Goal: Task Accomplishment & Management: Complete application form

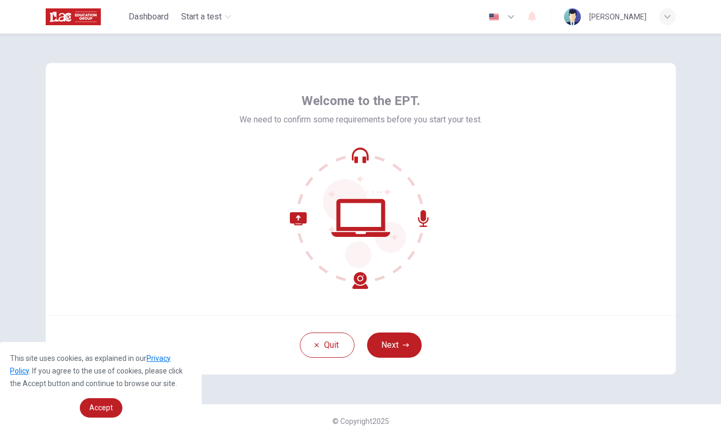
click at [406, 345] on icon "button" at bounding box center [406, 345] width 6 height 6
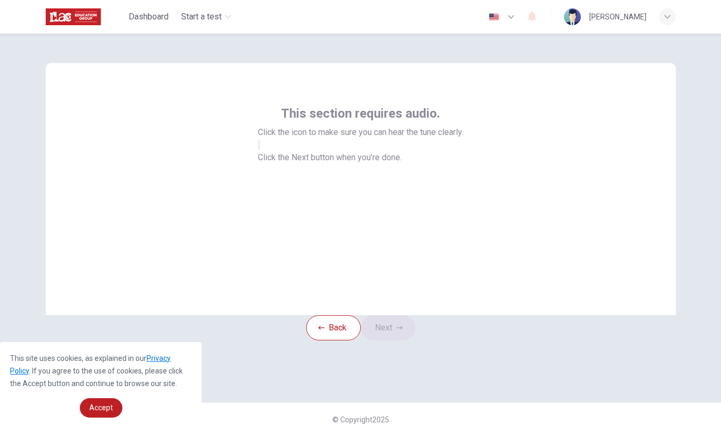
click at [271, 159] on icon "button" at bounding box center [265, 153] width 13 height 9
click at [413, 340] on button "Next" at bounding box center [388, 327] width 55 height 25
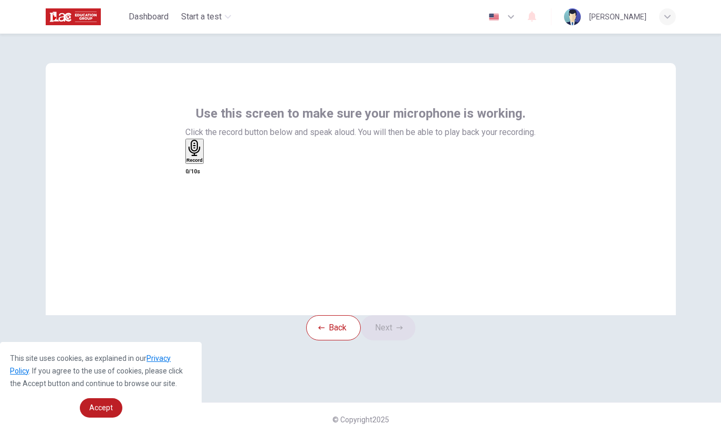
click at [203, 163] on div "Record" at bounding box center [194, 151] width 16 height 23
click at [403, 329] on icon "button" at bounding box center [399, 328] width 6 height 4
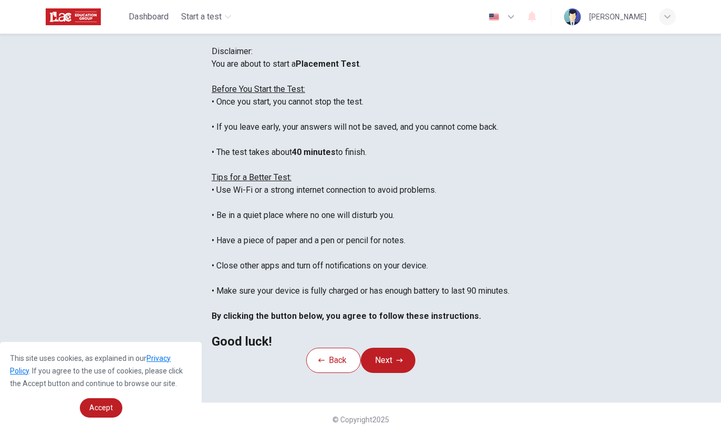
scroll to position [11, 0]
click at [403, 357] on icon "button" at bounding box center [399, 360] width 6 height 6
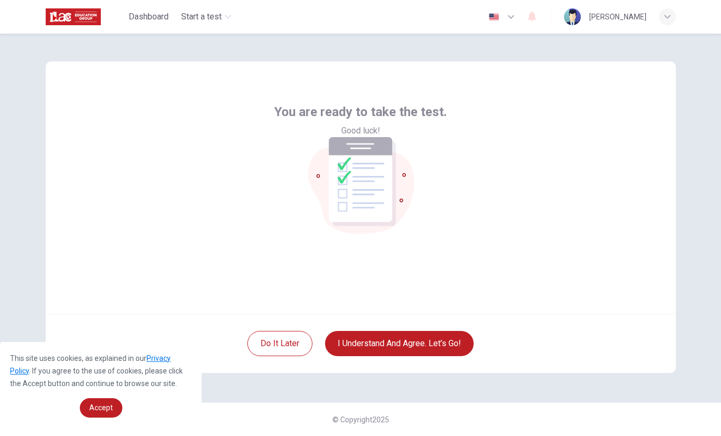
scroll to position [2, 0]
click at [439, 355] on button "I understand and agree. Let’s go!" at bounding box center [399, 343] width 149 height 25
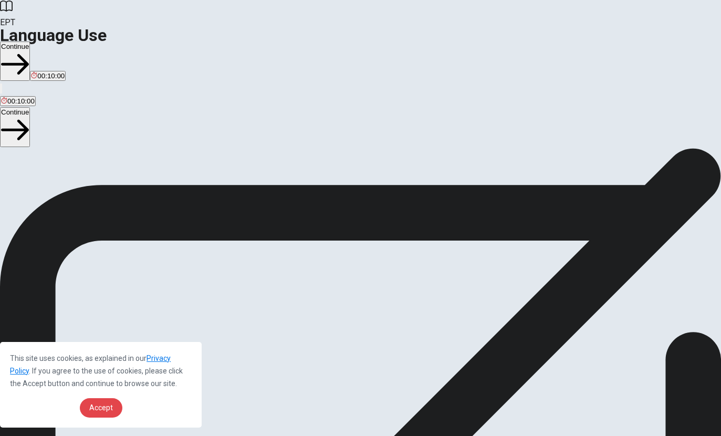
click at [91, 402] on link "Accept" at bounding box center [101, 407] width 43 height 19
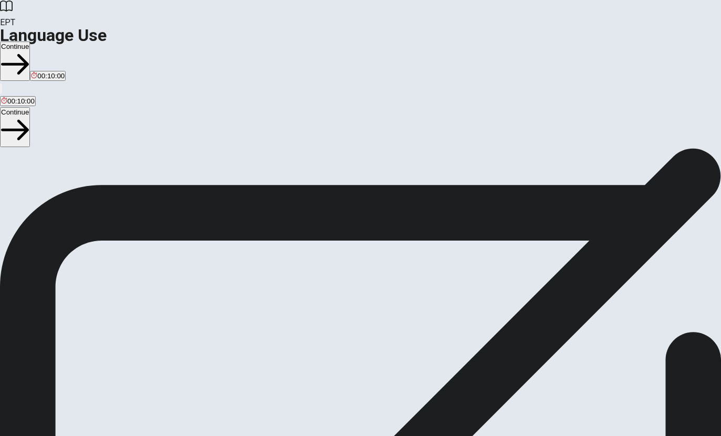
click at [30, 41] on button "Continue" at bounding box center [15, 60] width 30 height 39
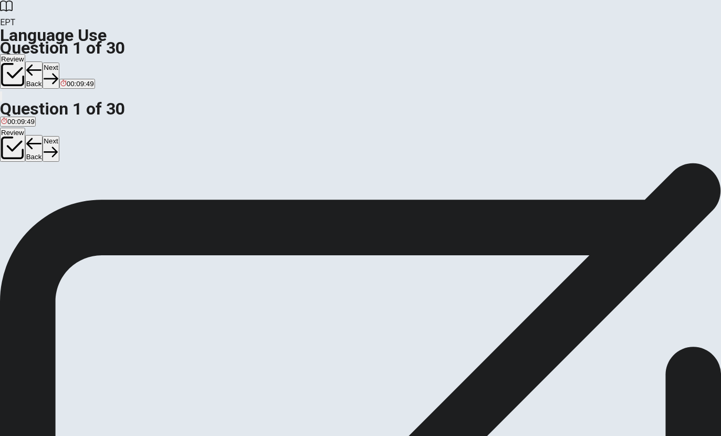
click at [38, 200] on span "doesn’t" at bounding box center [27, 201] width 23 height 8
click at [59, 62] on button "Next" at bounding box center [51, 75] width 16 height 26
click at [13, 188] on button "A Will" at bounding box center [6, 197] width 13 height 18
click at [59, 62] on button "Next" at bounding box center [51, 75] width 16 height 26
click at [156, 205] on span "has works" at bounding box center [141, 201] width 32 height 8
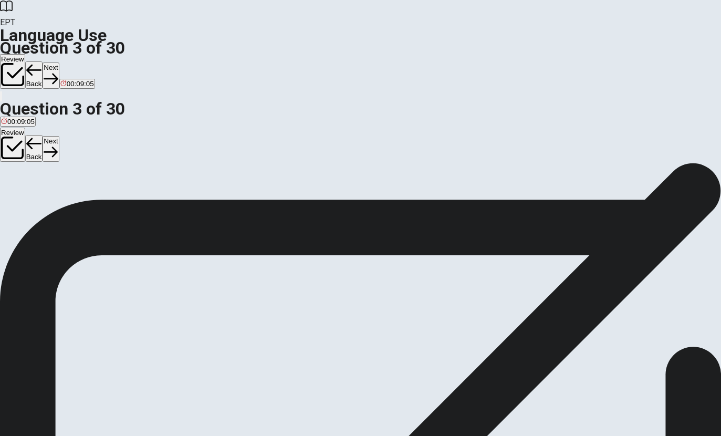
click at [59, 62] on button "Next" at bounding box center [51, 75] width 16 height 26
click at [132, 206] on button "D are coming" at bounding box center [114, 197] width 37 height 18
click at [59, 62] on button "Next" at bounding box center [51, 75] width 16 height 26
click at [50, 195] on button "C rice" at bounding box center [43, 186] width 13 height 18
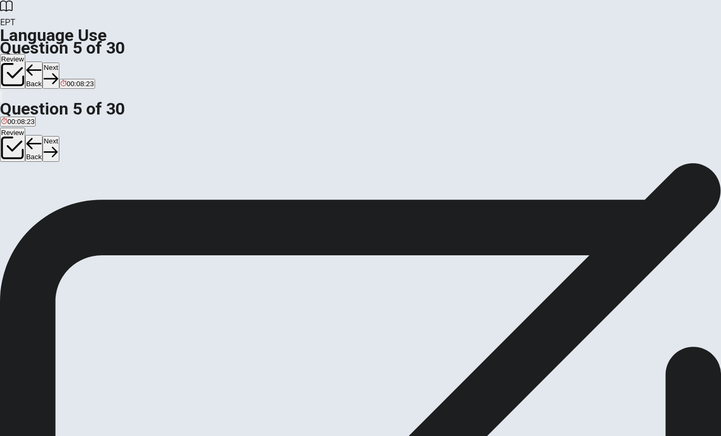
click at [58, 71] on icon "button" at bounding box center [51, 78] width 14 height 14
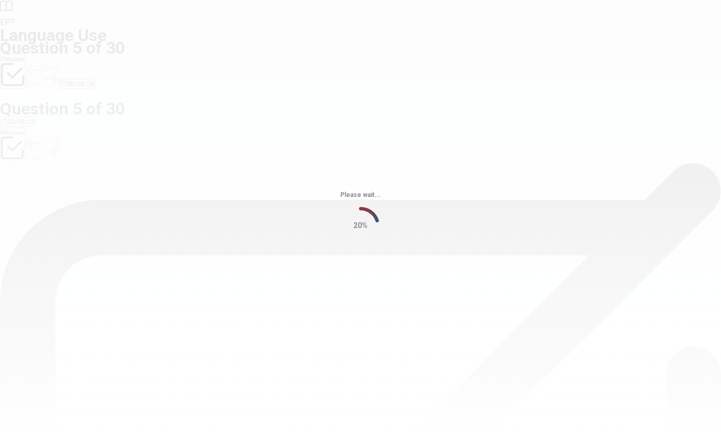
scroll to position [0, 0]
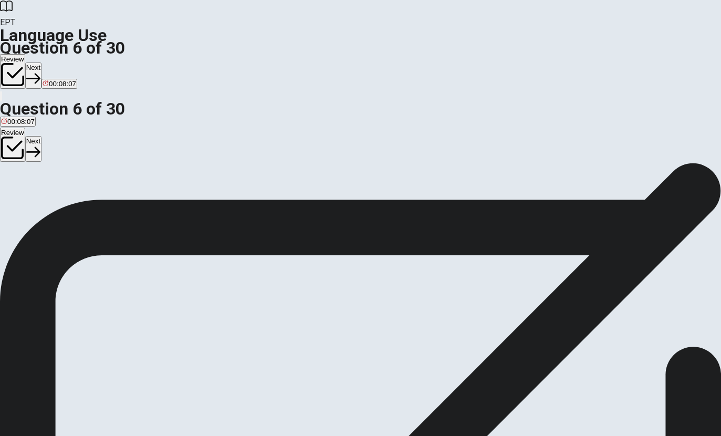
click at [57, 206] on button "C artist" at bounding box center [48, 197] width 17 height 18
click at [41, 62] on button "Next" at bounding box center [33, 75] width 16 height 26
click at [53, 206] on button "C bracelet" at bounding box center [39, 197] width 27 height 18
click at [59, 62] on button "Next" at bounding box center [51, 75] width 16 height 26
click at [18, 188] on button "A clock" at bounding box center [9, 197] width 18 height 18
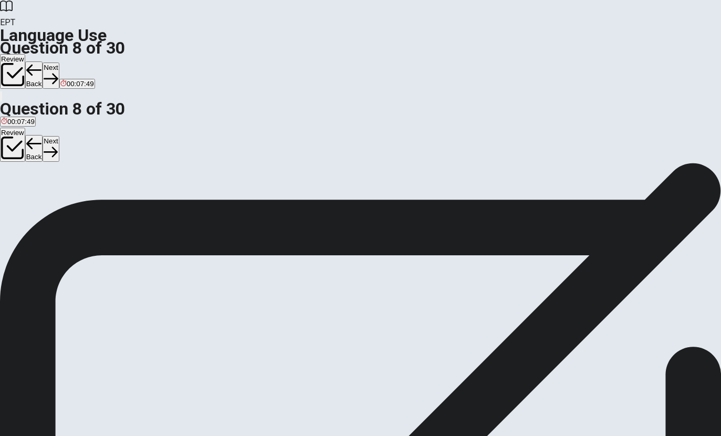
click at [559, 54] on div "Review Back Next 00:07:49" at bounding box center [360, 72] width 721 height 36
click at [59, 62] on button "Next" at bounding box center [51, 75] width 16 height 26
click at [20, 188] on button "A pencil" at bounding box center [10, 197] width 20 height 18
click at [59, 62] on button "Next" at bounding box center [51, 75] width 16 height 26
click at [43, 61] on button "Back" at bounding box center [34, 74] width 18 height 27
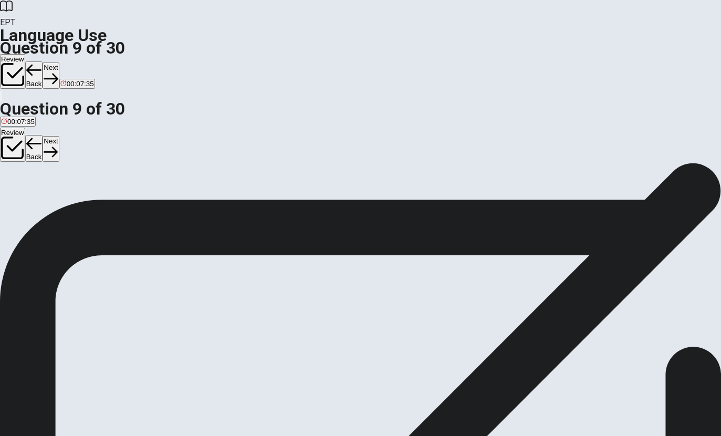
click at [58, 71] on icon "button" at bounding box center [51, 78] width 14 height 14
click at [15, 188] on button "A saw" at bounding box center [7, 197] width 15 height 18
click at [59, 62] on button "Next" at bounding box center [51, 75] width 16 height 26
click at [70, 188] on button "B was directed" at bounding box center [48, 181] width 41 height 18
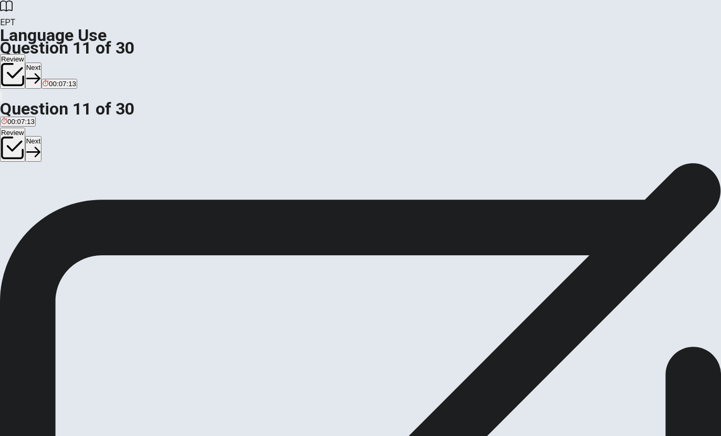
click at [41, 62] on button "Next" at bounding box center [33, 75] width 16 height 26
click at [57, 187] on button "B would buy" at bounding box center [41, 181] width 34 height 18
click at [59, 62] on button "Next" at bounding box center [51, 75] width 16 height 26
click at [25, 190] on button "C in" at bounding box center [21, 181] width 7 height 18
click at [8, 172] on button "A at" at bounding box center [4, 181] width 8 height 18
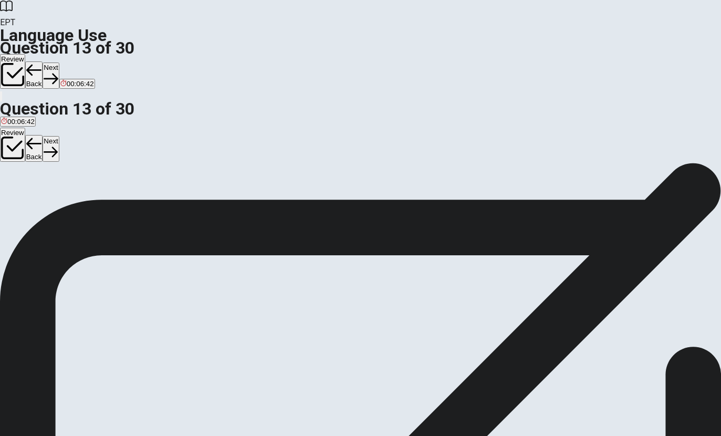
click at [58, 71] on icon "button" at bounding box center [51, 78] width 14 height 14
click at [132, 190] on button "D are studying" at bounding box center [111, 181] width 40 height 18
click at [59, 62] on button "Next" at bounding box center [51, 75] width 16 height 26
click at [554, 191] on div "Question 15 When you “interrupt” someone, you ___. A agree with them B leave th…" at bounding box center [360, 169] width 721 height 44
click at [459, 191] on div "Question 15 When you “interrupt” someone, you ___. A agree with them B leave th…" at bounding box center [360, 169] width 721 height 44
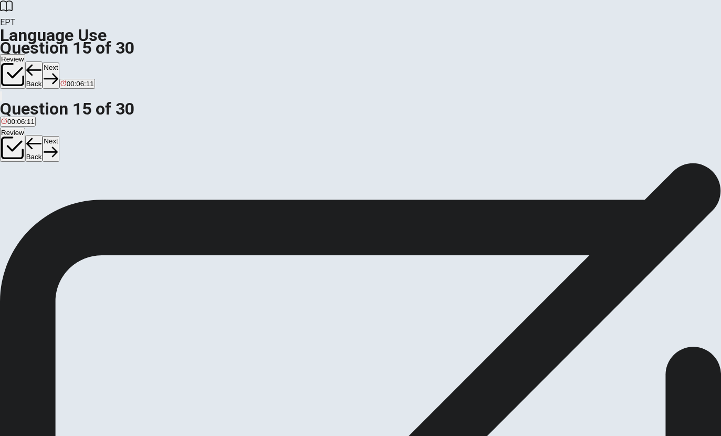
click at [186, 190] on button "C stop them from speaking" at bounding box center [146, 181] width 79 height 18
click at [59, 62] on button "Next" at bounding box center [51, 75] width 16 height 26
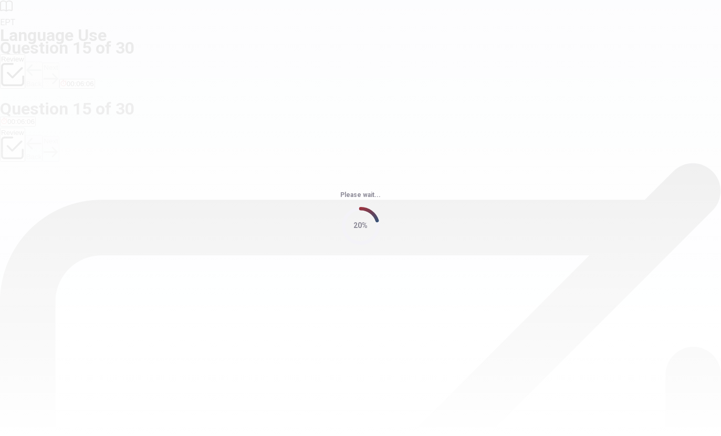
scroll to position [0, 0]
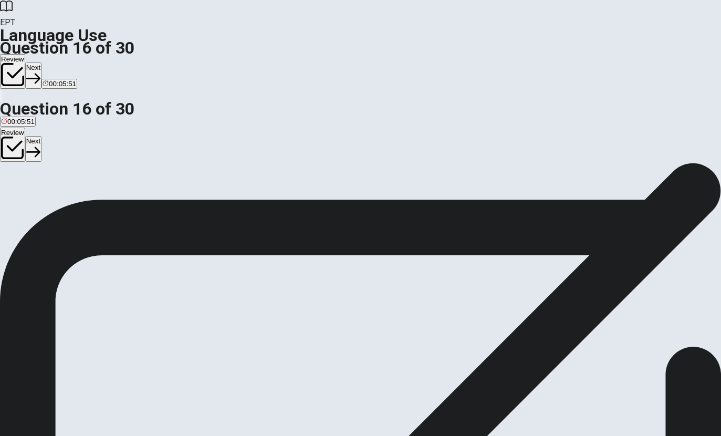
click at [44, 193] on button "B violent" at bounding box center [32, 197] width 23 height 18
click at [41, 62] on button "Next" at bounding box center [33, 75] width 16 height 26
click at [38, 201] on button "B tired" at bounding box center [30, 197] width 16 height 18
click at [59, 62] on button "Next" at bounding box center [51, 75] width 16 height 26
click at [51, 206] on button "C study" at bounding box center [41, 197] width 19 height 18
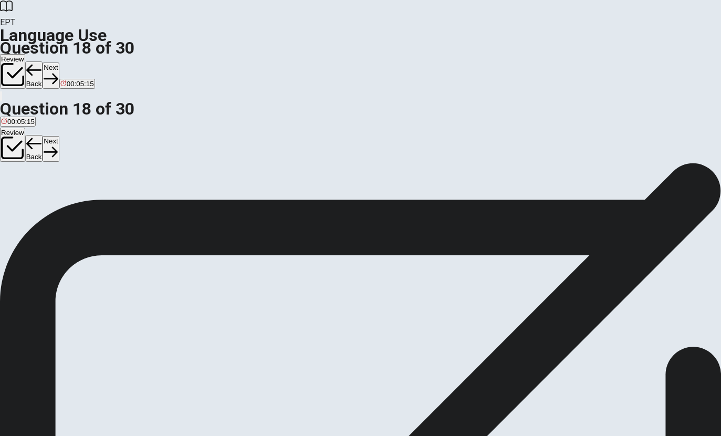
click at [59, 62] on button "Next" at bounding box center [51, 75] width 16 height 26
click at [104, 206] on button "C cosmopolitan" at bounding box center [83, 197] width 44 height 18
click at [59, 62] on button "Next" at bounding box center [51, 75] width 16 height 26
click at [72, 206] on button "C have been" at bounding box center [55, 197] width 35 height 18
click at [59, 62] on button "Next" at bounding box center [51, 75] width 16 height 26
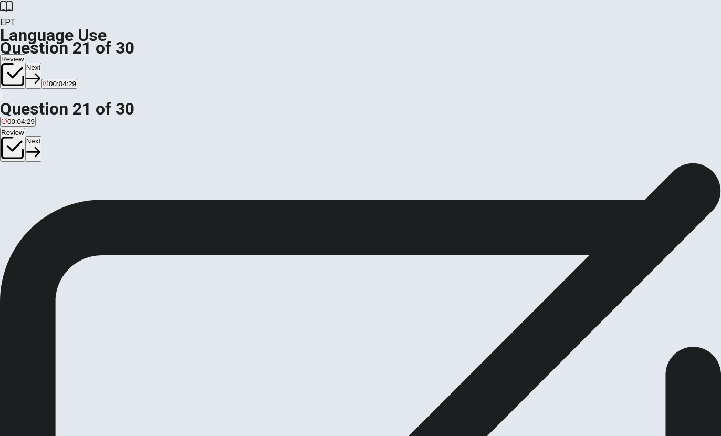
click at [30, 188] on button "A when will" at bounding box center [15, 197] width 30 height 18
click at [41, 62] on button "Next" at bounding box center [33, 75] width 16 height 26
click at [480, 207] on div "Question 22 He ___ better if he studied harder. A did B would have C would do D…" at bounding box center [360, 185] width 721 height 44
click at [79, 206] on button "C would do" at bounding box center [64, 197] width 30 height 18
click at [59, 62] on button "Next" at bounding box center [51, 75] width 16 height 26
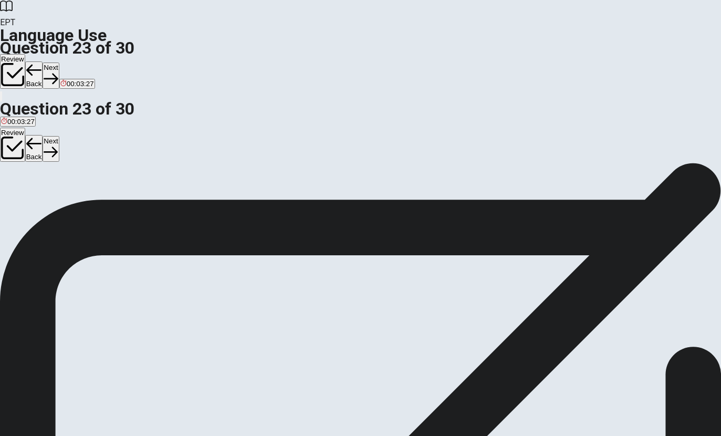
click at [34, 188] on button "A how much" at bounding box center [17, 197] width 34 height 18
click at [59, 62] on button "Next" at bounding box center [51, 75] width 16 height 26
click at [127, 206] on button "C should extend" at bounding box center [104, 197] width 46 height 18
click at [58, 71] on icon "button" at bounding box center [51, 78] width 14 height 14
click at [224, 205] on span "rare and expensive" at bounding box center [193, 201] width 59 height 8
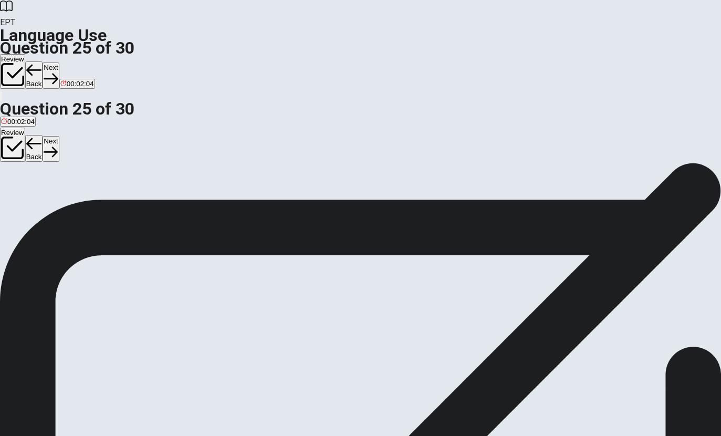
click at [59, 62] on button "Next" at bounding box center [51, 75] width 16 height 26
click at [140, 206] on button "C avoid them" at bounding box center [121, 197] width 36 height 18
click at [40, 71] on icon "button" at bounding box center [33, 78] width 14 height 14
click at [38, 188] on button "A a prediction" at bounding box center [19, 197] width 38 height 18
click at [59, 62] on button "Next" at bounding box center [51, 75] width 16 height 26
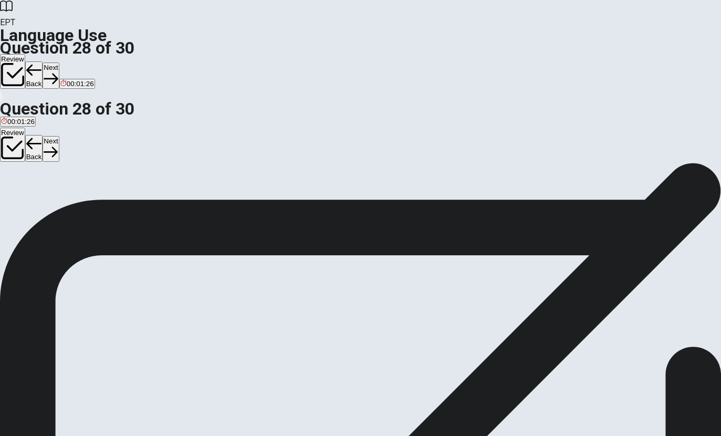
click at [137, 206] on button "C helps you" at bounding box center [121, 197] width 32 height 18
click at [59, 62] on button "Next" at bounding box center [51, 75] width 16 height 26
click at [49, 205] on button "B clear" at bounding box center [40, 197] width 17 height 18
click at [59, 62] on button "Next" at bounding box center [51, 75] width 16 height 26
click at [13, 188] on button "A Will" at bounding box center [6, 197] width 13 height 18
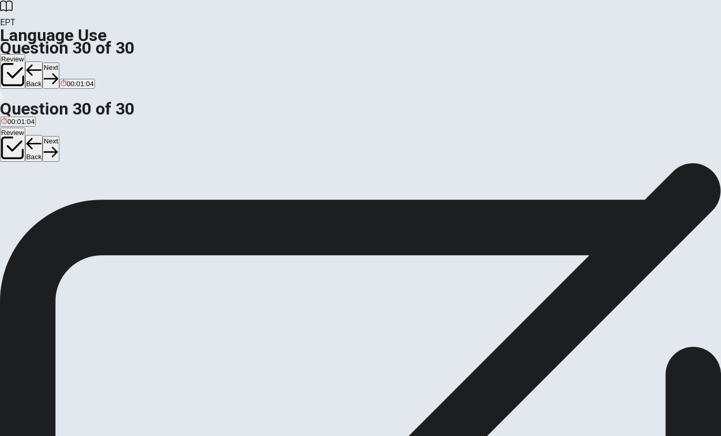
click at [59, 62] on button "Next" at bounding box center [51, 75] width 16 height 26
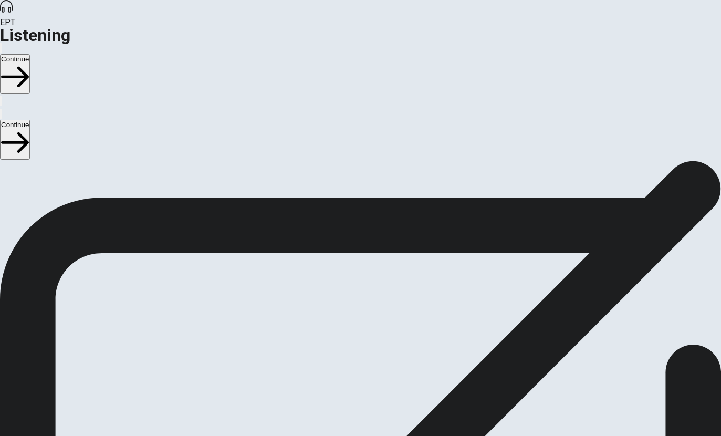
click at [30, 54] on button "Continue" at bounding box center [15, 73] width 30 height 39
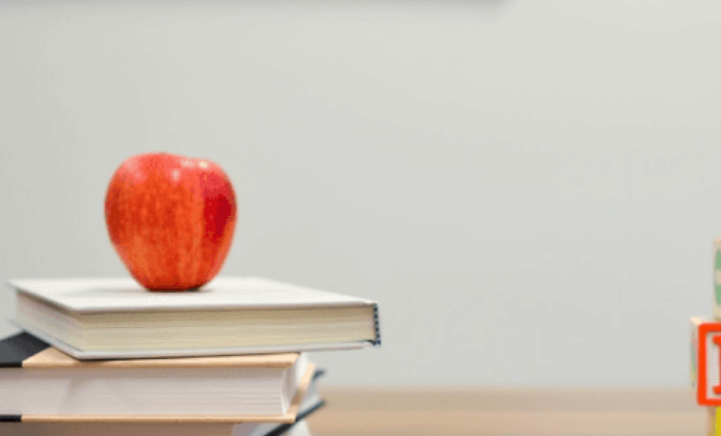
click at [102, 216] on button "C A camera" at bounding box center [87, 207] width 32 height 18
click at [200, 253] on button "D For better photo quality" at bounding box center [163, 252] width 74 height 18
click at [148, 287] on button "C He is enjoying it" at bounding box center [121, 296] width 51 height 18
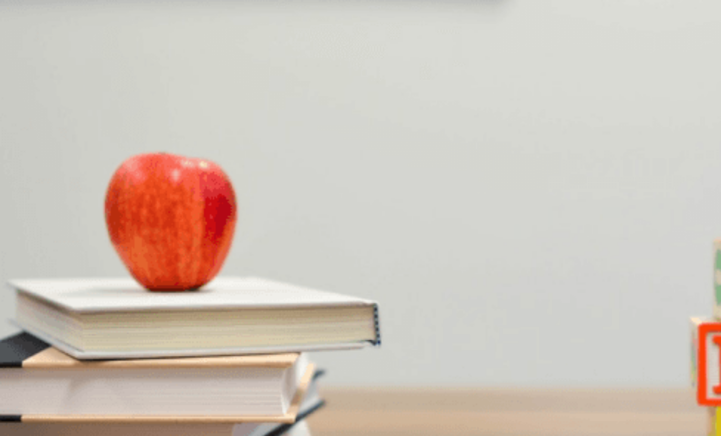
scroll to position [906, 0]
click at [130, 331] on button "C Landscapes" at bounding box center [110, 340] width 40 height 18
click at [69, 337] on button "B Photography" at bounding box center [48, 346] width 42 height 18
click at [30, 54] on button "Continue" at bounding box center [15, 73] width 30 height 39
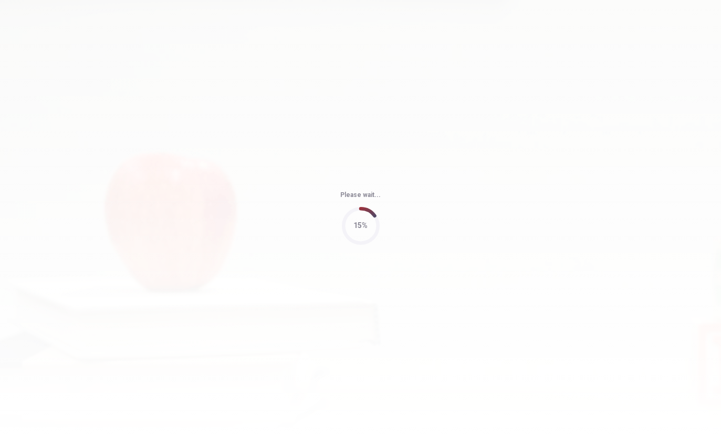
type input "64"
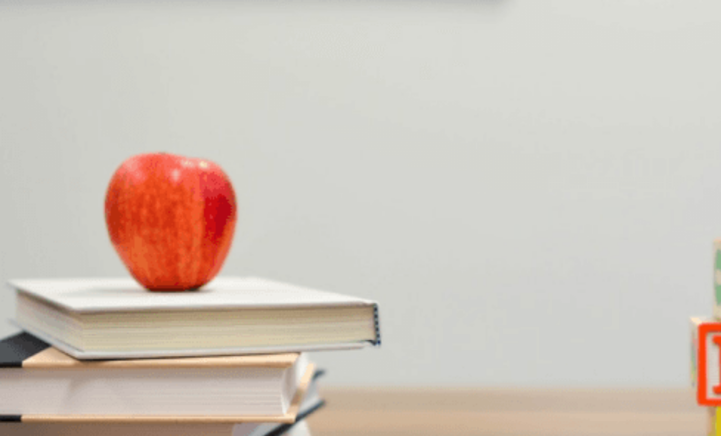
scroll to position [285, 0]
click at [700, 161] on div "Question 6 What does the man suggest to help [PERSON_NAME]? A Using time-tracki…" at bounding box center [360, 161] width 721 height 0
click at [196, 260] on button "D Time management" at bounding box center [165, 252] width 60 height 18
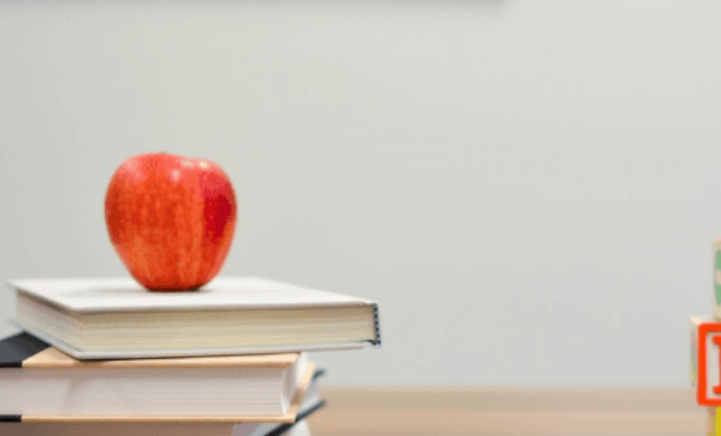
click at [181, 287] on button "C During the next meeting" at bounding box center [142, 296] width 77 height 18
click at [136, 331] on button "B Overall performance" at bounding box center [103, 340] width 66 height 18
click at [129, 337] on button "B An employee evaluation" at bounding box center [90, 346] width 77 height 18
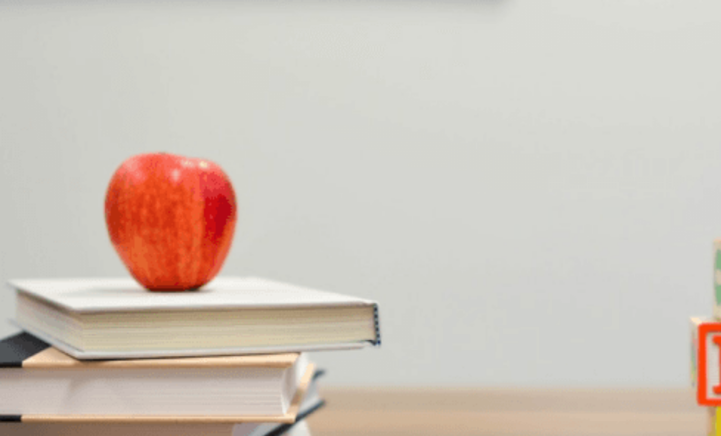
scroll to position [3, 0]
click at [79, 160] on button "A Using time-tracking tools" at bounding box center [39, 169] width 79 height 18
click at [30, 54] on button "Continue" at bounding box center [15, 73] width 30 height 39
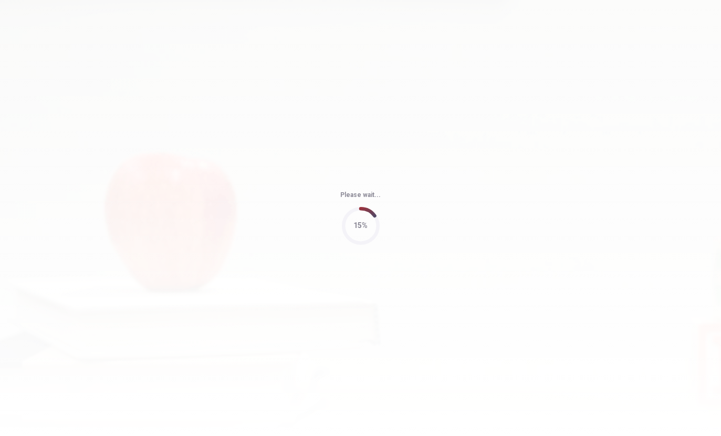
type input "65"
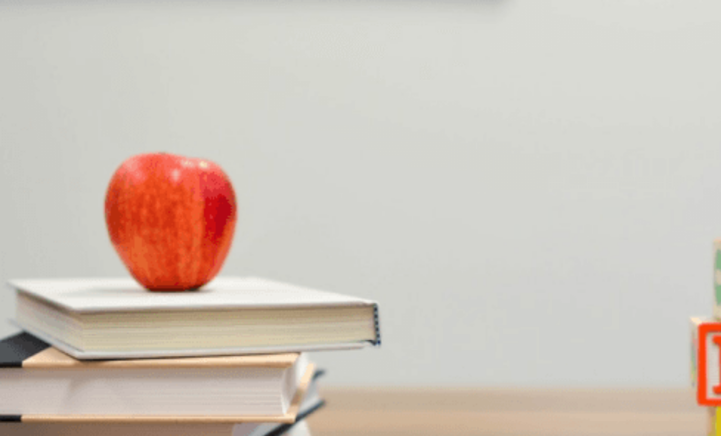
scroll to position [947, 0]
click at [145, 337] on button "C He’s uncertain" at bounding box center [122, 346] width 47 height 18
click at [98, 337] on button "B He’s facing challenges" at bounding box center [62, 346] width 72 height 18
click at [192, 160] on button "B Layout changes and a color scheme update" at bounding box center [123, 169] width 138 height 18
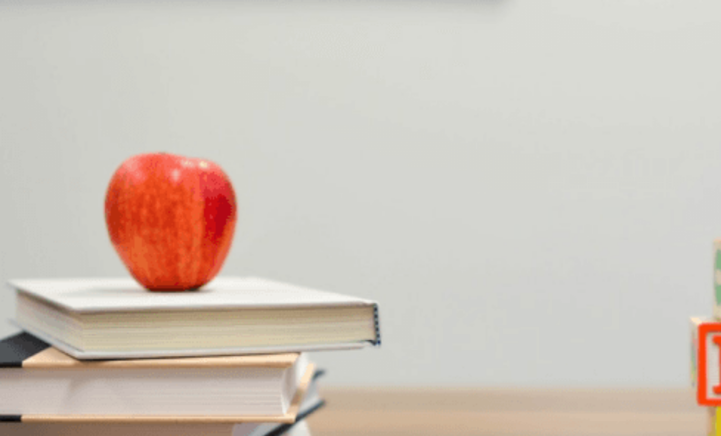
scroll to position [277, 0]
click at [54, 204] on button "A The design team" at bounding box center [27, 213] width 54 height 18
click at [160, 248] on button "C Additional resources" at bounding box center [128, 257] width 66 height 18
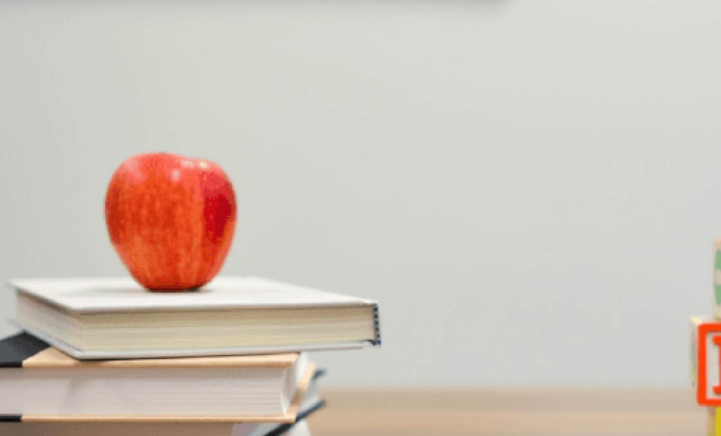
click at [426, 292] on button "D Due to the client’s many small requests" at bounding box center [364, 301] width 124 height 18
click at [30, 54] on button "Continue" at bounding box center [15, 73] width 30 height 39
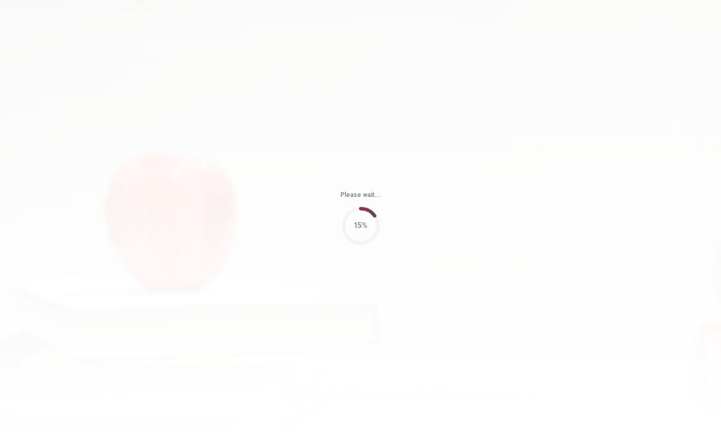
type input "82"
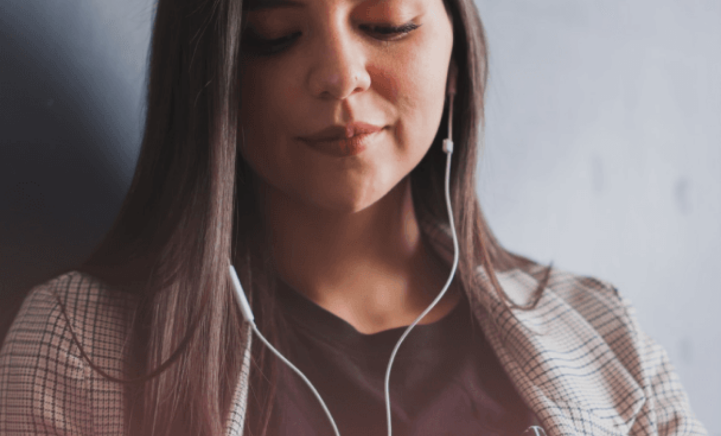
scroll to position [-1, 0]
click at [30, 54] on button "Continue" at bounding box center [15, 73] width 30 height 39
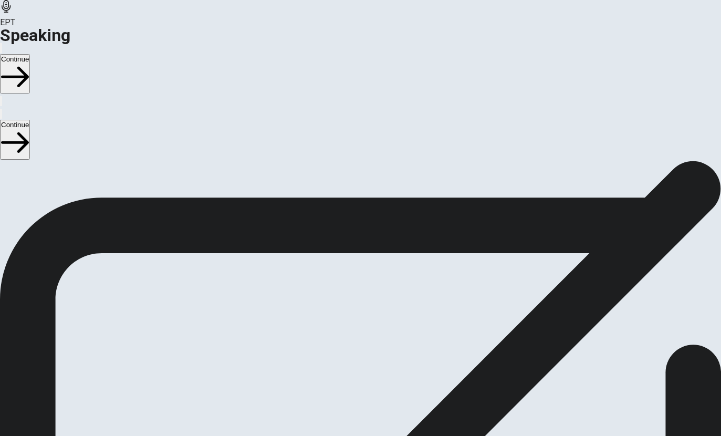
scroll to position [0, 0]
click at [66, 287] on div "Checking the Microphone Check if your microphone works here. Record your voice.…" at bounding box center [360, 224] width 721 height 126
click at [30, 54] on button "Continue" at bounding box center [15, 73] width 30 height 39
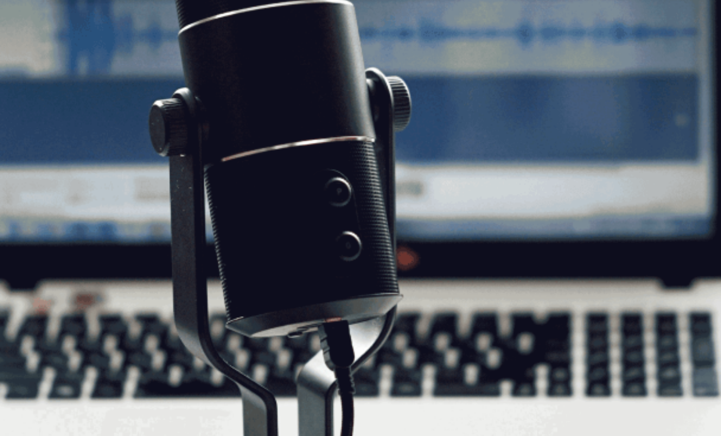
click at [30, 54] on button "Continue" at bounding box center [15, 73] width 30 height 39
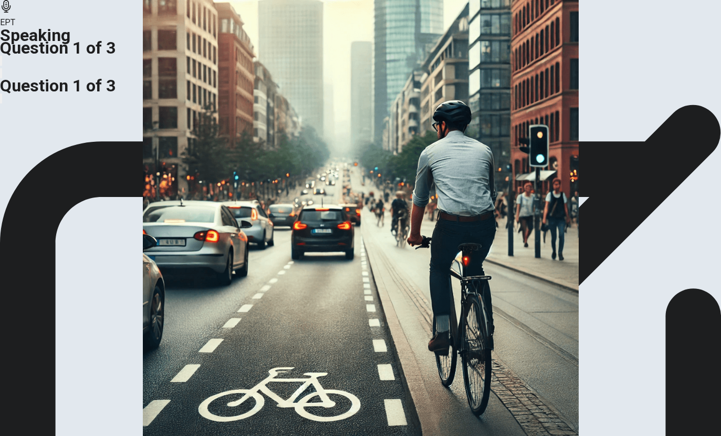
scroll to position [78, 0]
click at [141, 175] on img at bounding box center [360, 218] width 721 height 436
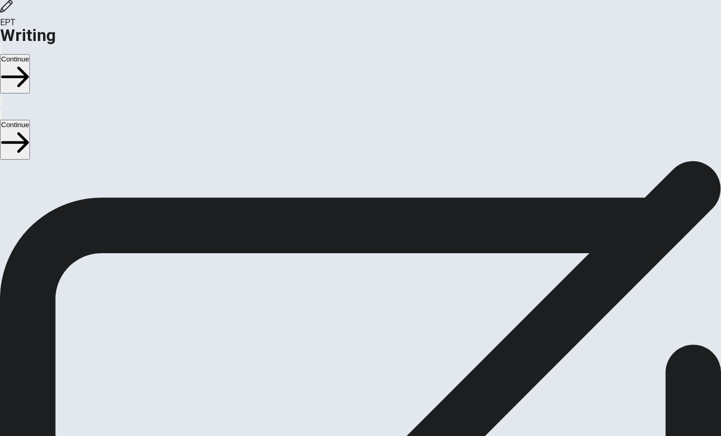
click at [30, 54] on button "Continue" at bounding box center [15, 73] width 30 height 39
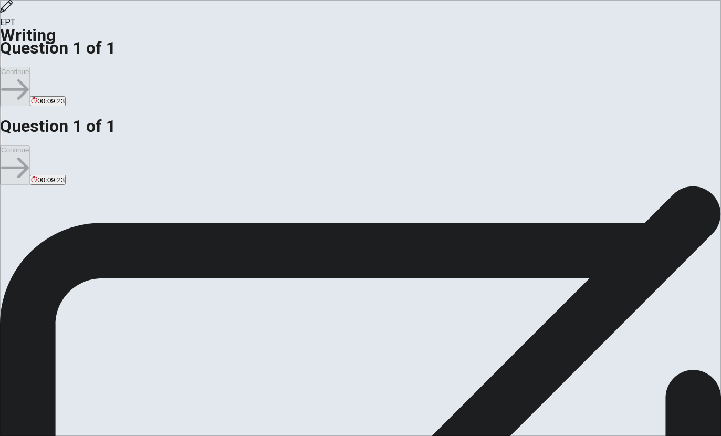
scroll to position [44, 0]
type textarea "I feel grateful when my parent or friend give me trust about my behavior. For e…"
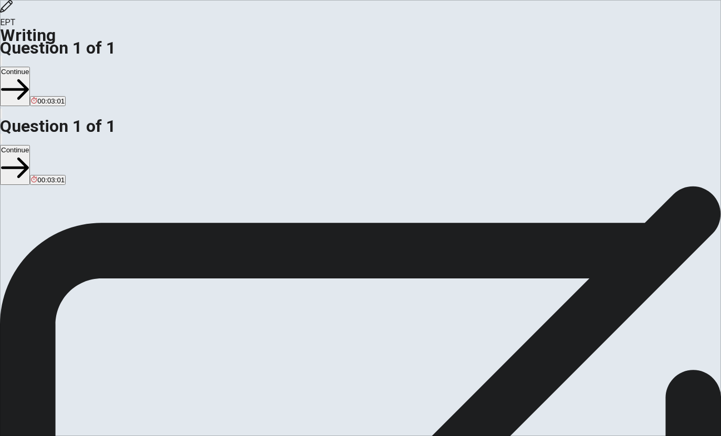
click at [702, 186] on div "Directions Write about your opinion on a topic. Important things to remember: T…" at bounding box center [360, 186] width 721 height 0
click at [29, 76] on icon "button" at bounding box center [15, 90] width 28 height 28
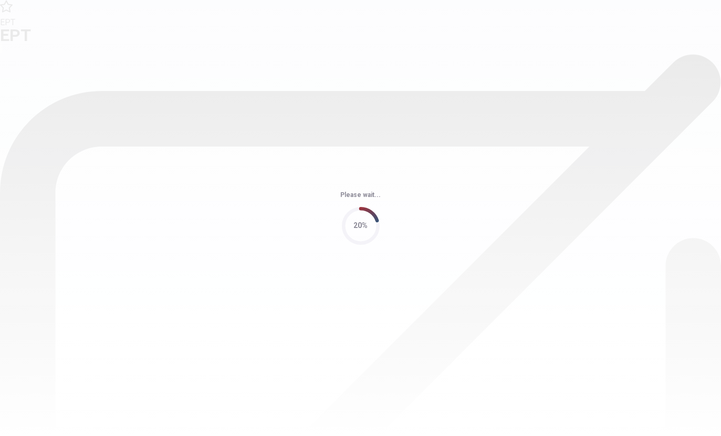
scroll to position [0, 0]
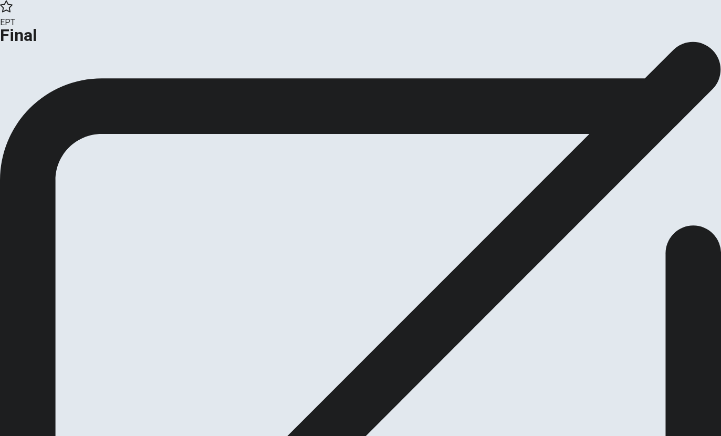
click at [43, 93] on button "Continue" at bounding box center [21, 86] width 43 height 14
